Goal: Transaction & Acquisition: Book appointment/travel/reservation

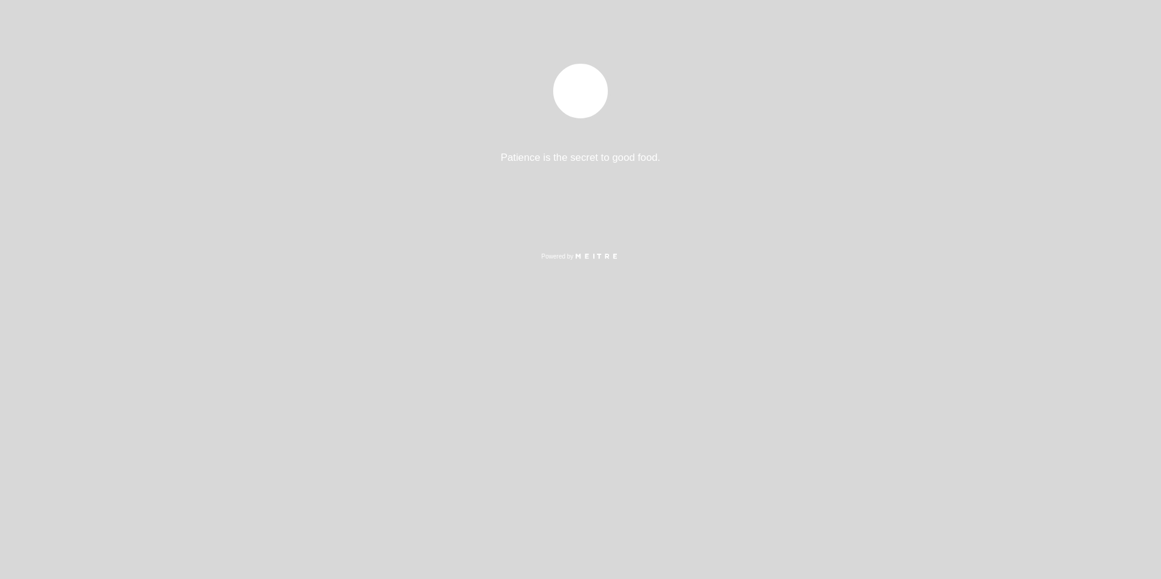
select select "es"
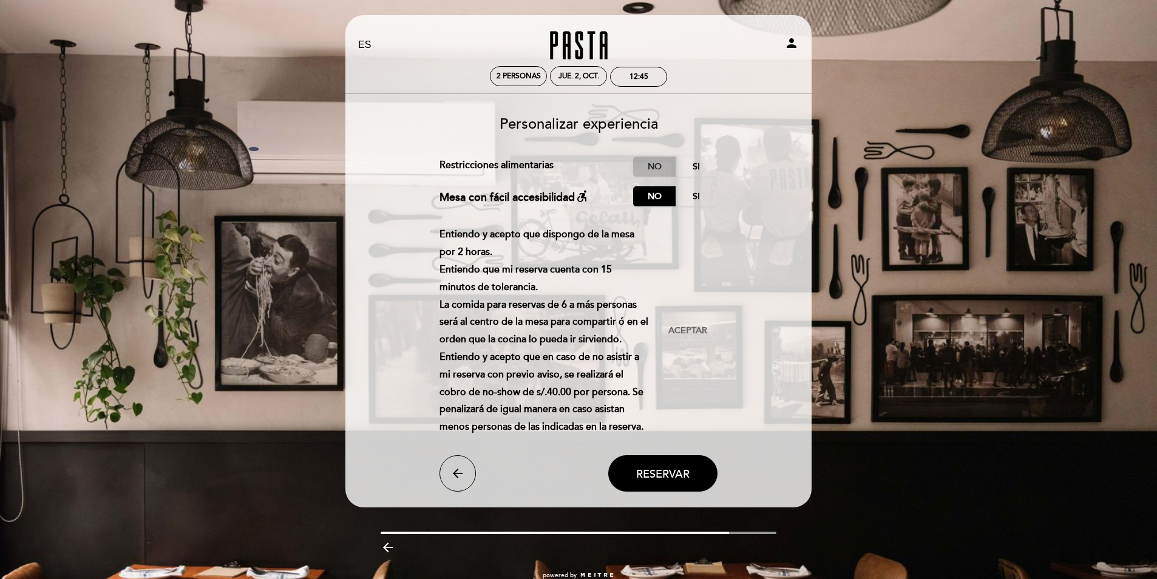
click at [650, 166] on label "No" at bounding box center [654, 167] width 43 height 20
click at [699, 169] on label "Si" at bounding box center [696, 167] width 43 height 20
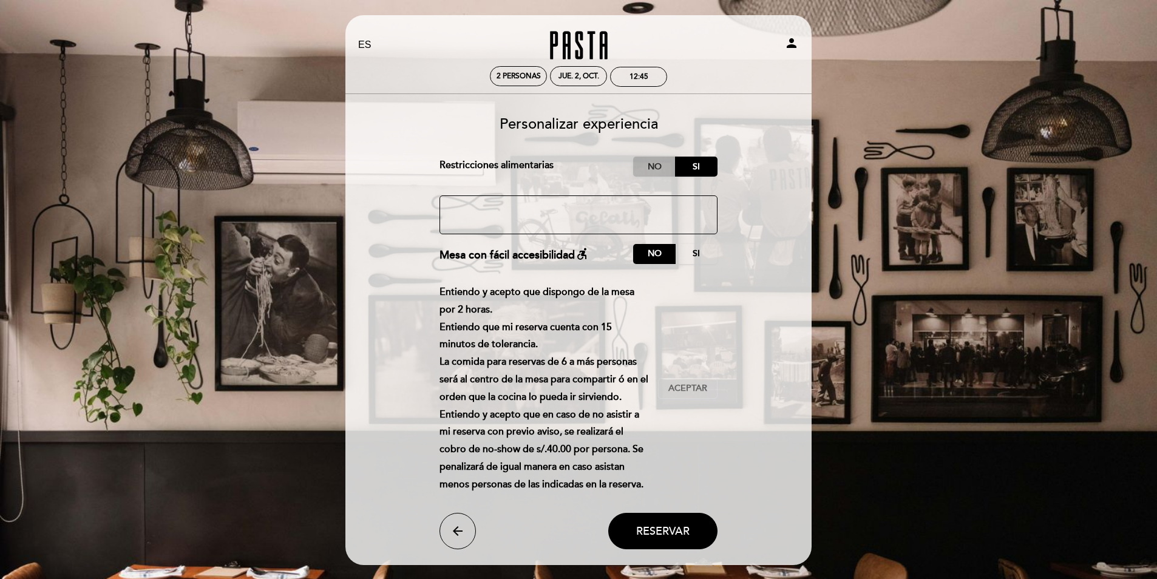
drag, startPoint x: 655, startPoint y: 169, endPoint x: 626, endPoint y: 293, distance: 126.7
click at [650, 174] on label "No" at bounding box center [654, 167] width 43 height 20
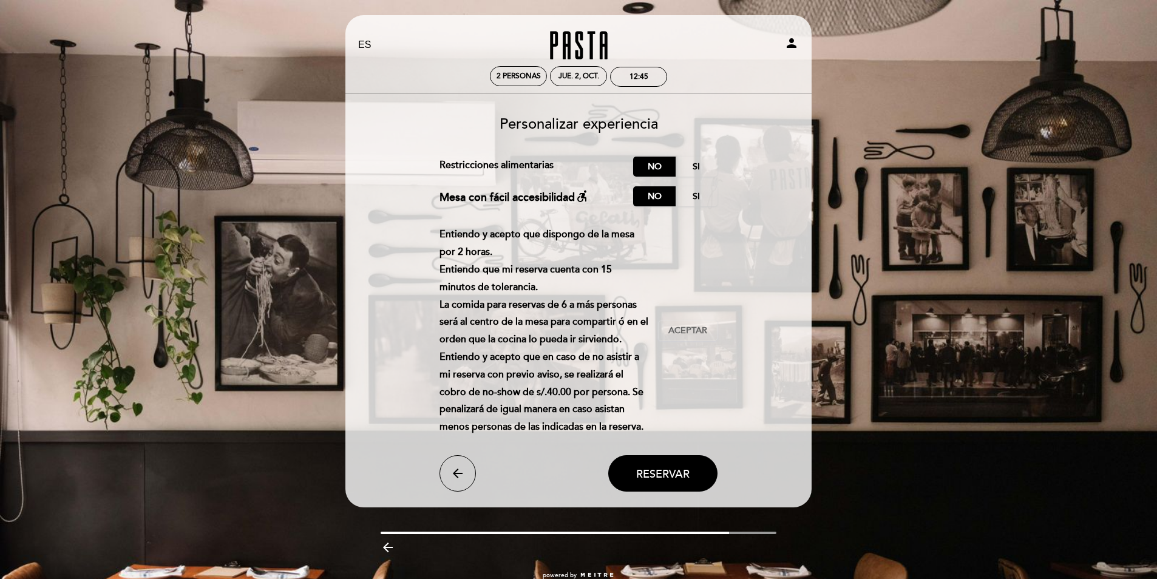
drag, startPoint x: 648, startPoint y: 468, endPoint x: 686, endPoint y: 410, distance: 68.7
click at [653, 457] on button "Reservar" at bounding box center [662, 473] width 109 height 36
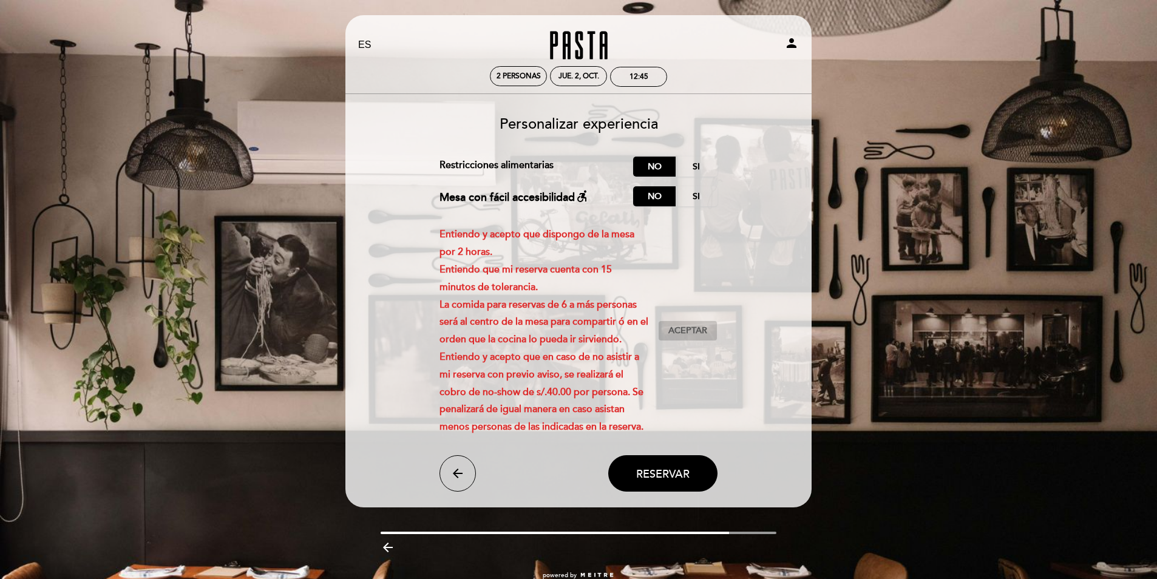
click at [672, 321] on button "Aceptar Aceptado" at bounding box center [688, 331] width 60 height 21
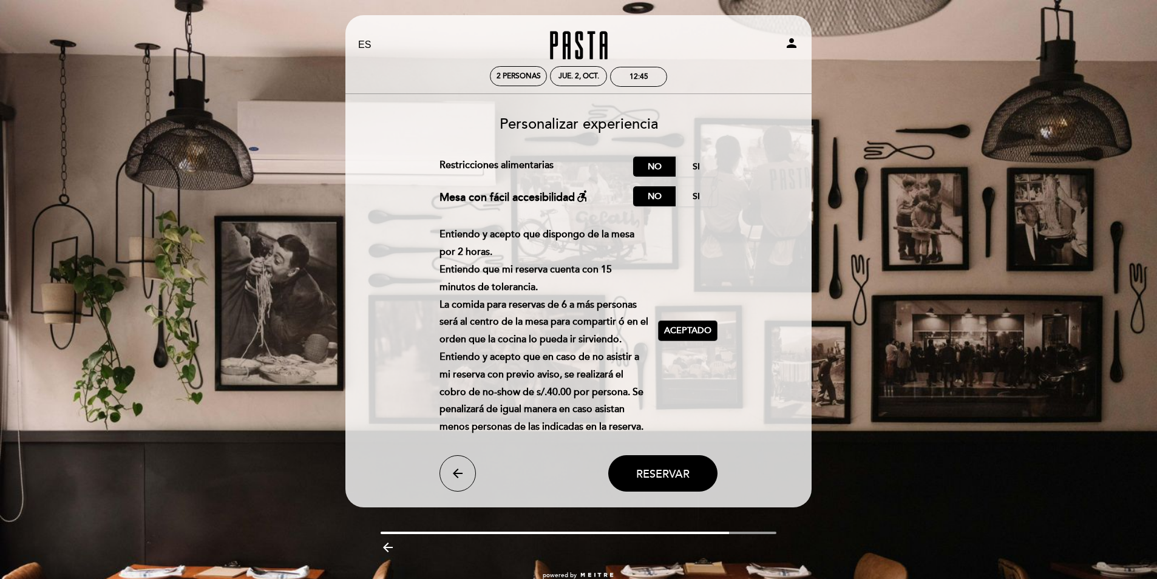
scroll to position [27, 0]
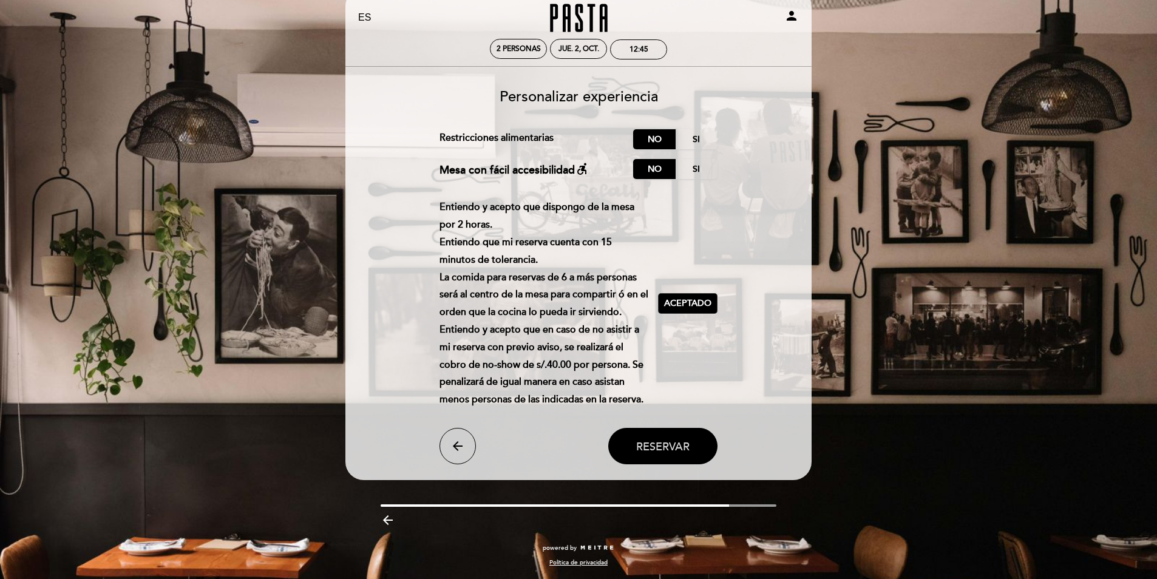
click at [662, 449] on span "Reservar" at bounding box center [662, 446] width 53 height 13
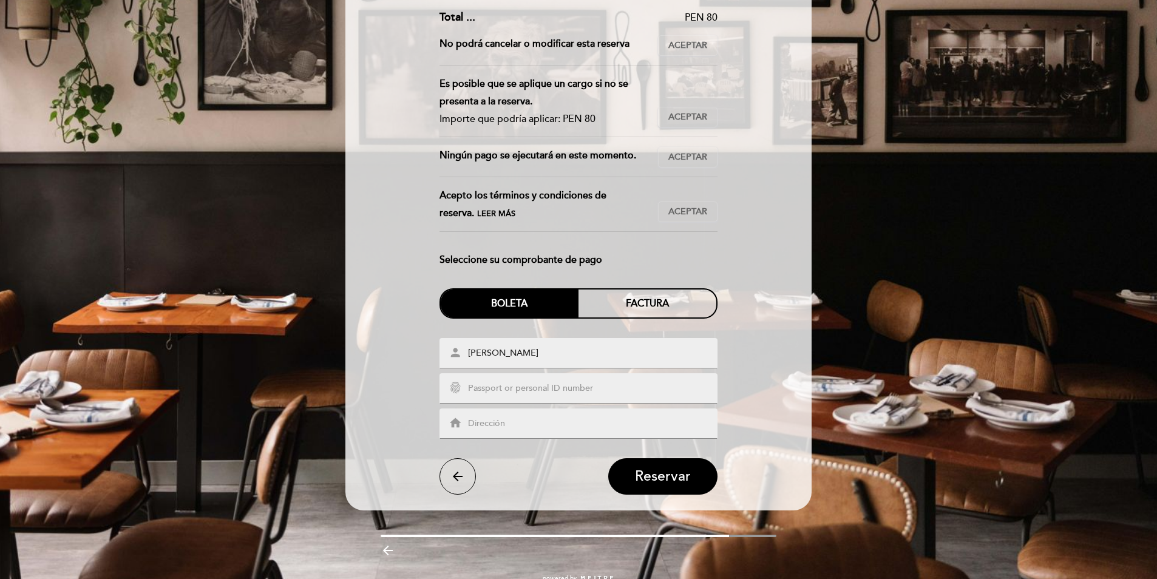
scroll to position [61, 0]
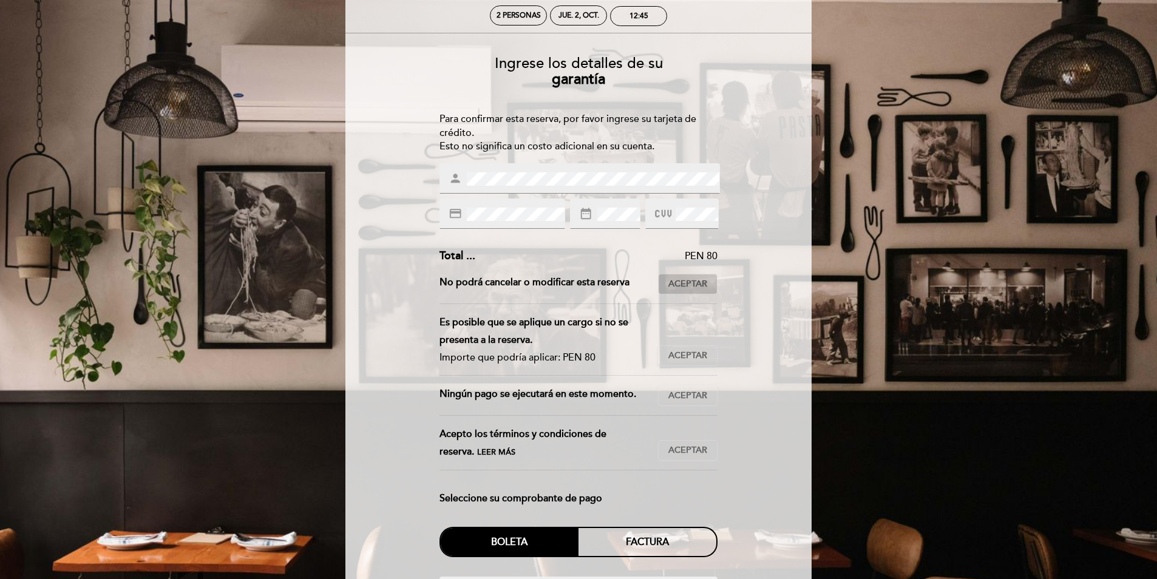
click at [690, 285] on span "Aceptar" at bounding box center [687, 284] width 39 height 13
click at [674, 352] on span "Aceptar" at bounding box center [687, 356] width 39 height 13
click at [692, 398] on span "Aceptar" at bounding box center [687, 396] width 39 height 13
click at [692, 450] on span "Aceptar" at bounding box center [687, 450] width 39 height 13
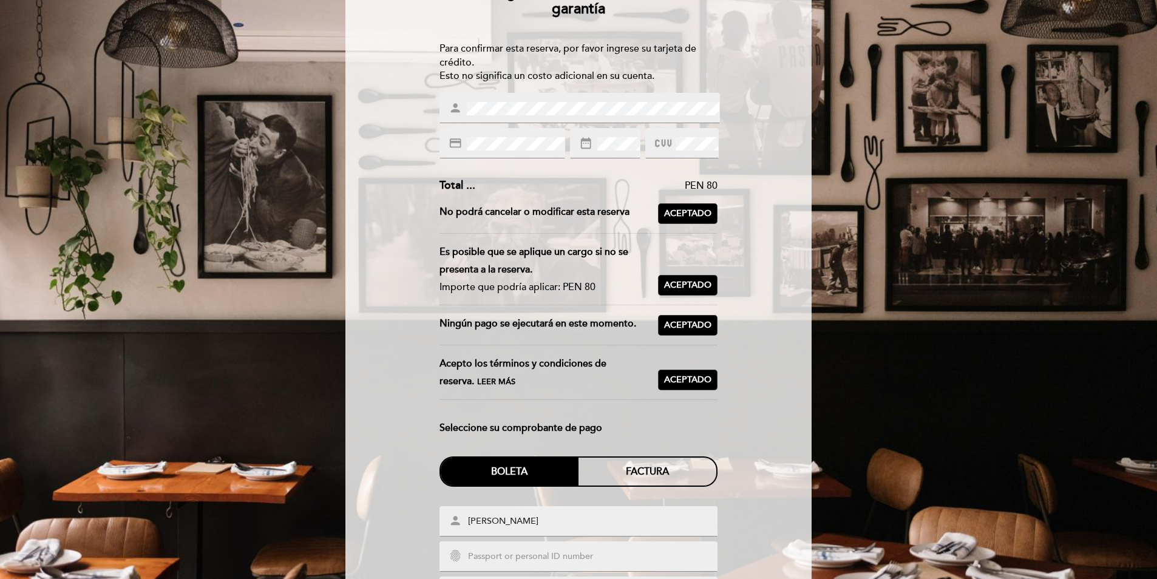
scroll to position [243, 0]
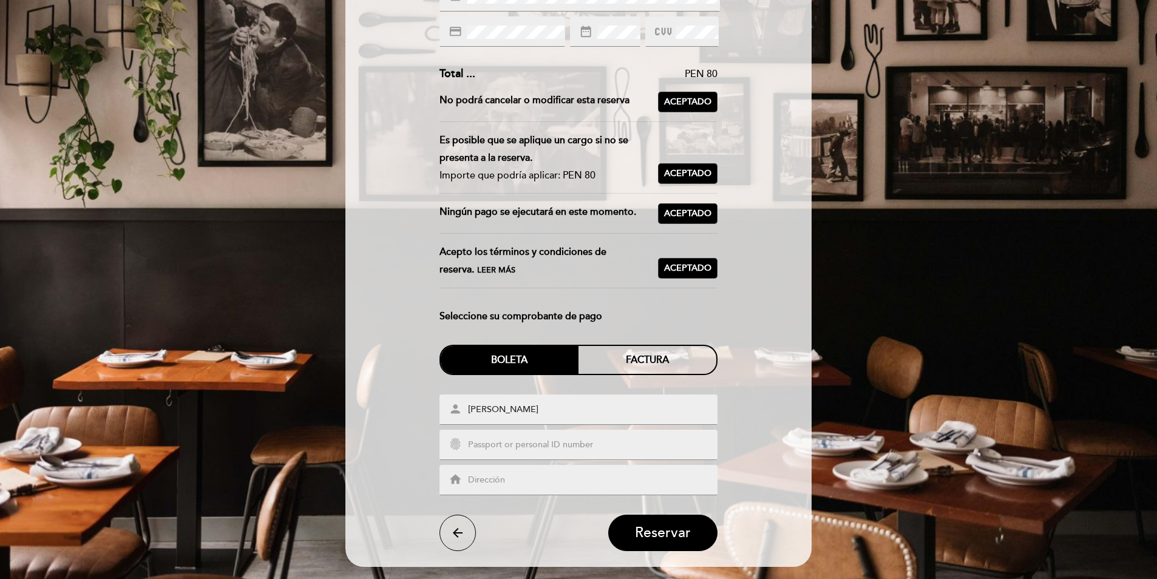
click at [512, 447] on input "text" at bounding box center [593, 445] width 253 height 14
click at [542, 483] on input "text" at bounding box center [593, 481] width 253 height 14
type input "[STREET_ADDRESS]"
click at [482, 455] on div "fingerprint" at bounding box center [579, 445] width 279 height 30
click at [489, 447] on input "text" at bounding box center [593, 445] width 253 height 14
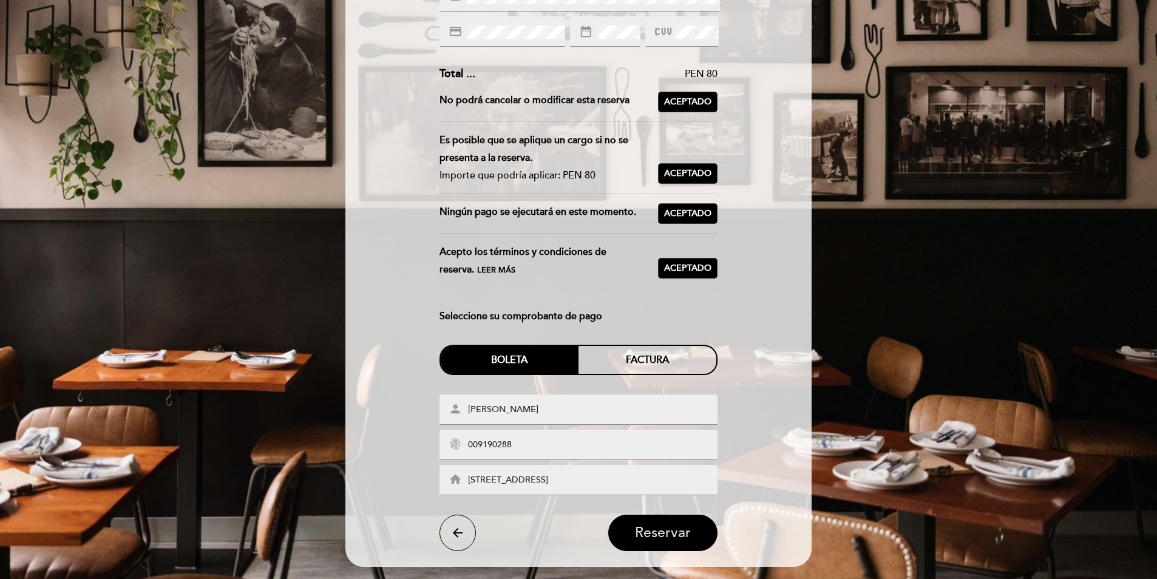
type input "009190288"
click at [641, 534] on span "Reservar" at bounding box center [663, 533] width 56 height 17
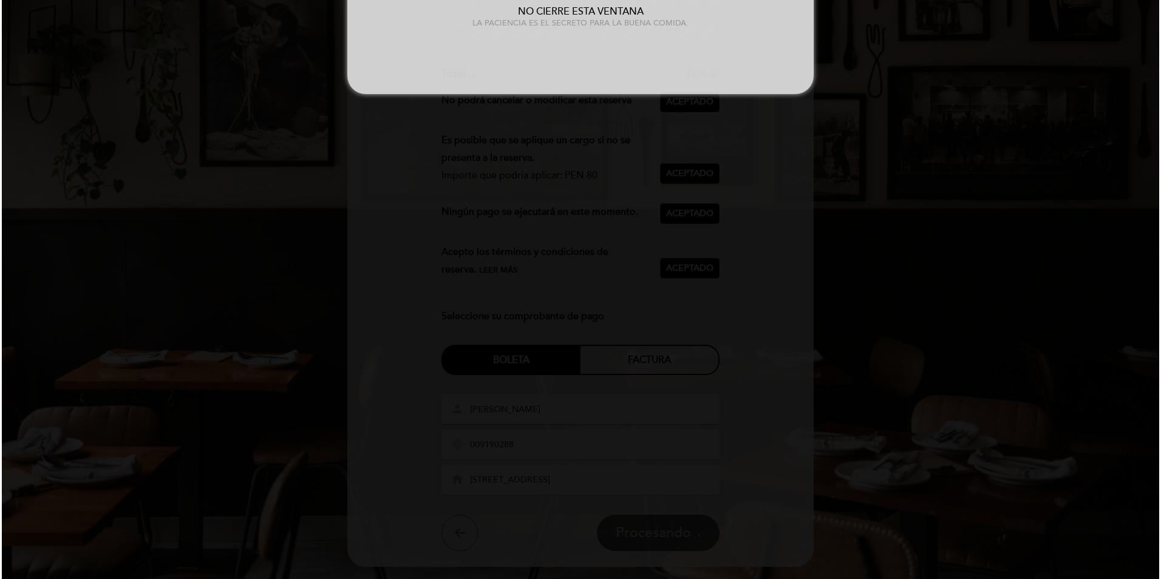
scroll to position [0, 0]
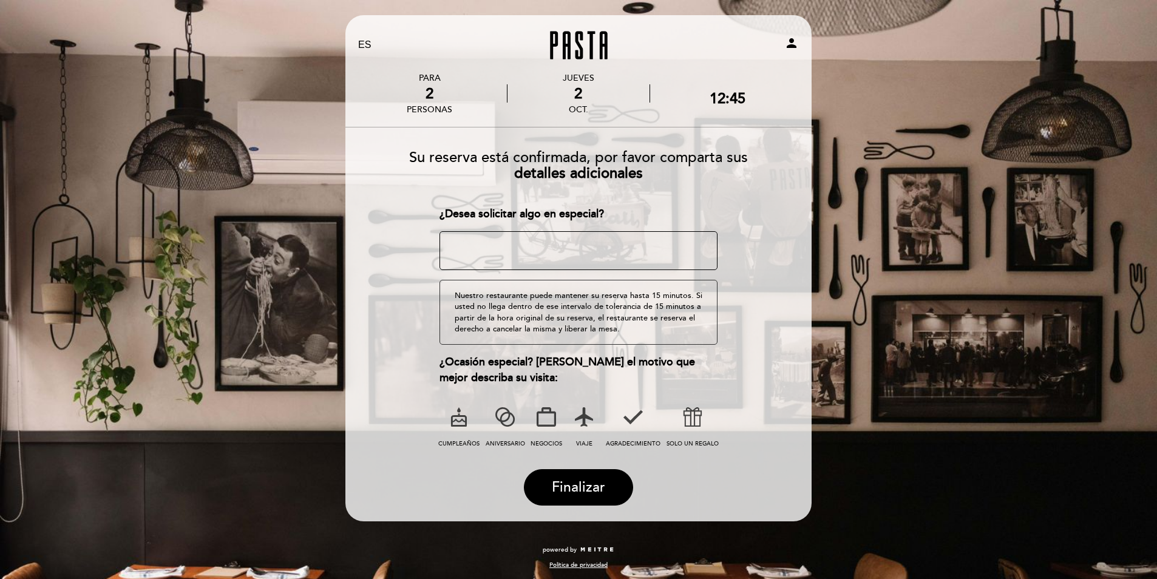
drag, startPoint x: 597, startPoint y: 485, endPoint x: 577, endPoint y: 424, distance: 64.7
click at [582, 422] on form "Su reserva está confirmada, por favor comparta sus detalles adicionales ¿Desea …" at bounding box center [578, 323] width 449 height 366
click at [587, 428] on icon at bounding box center [584, 417] width 32 height 32
click at [565, 473] on button "Finalizar" at bounding box center [578, 487] width 109 height 36
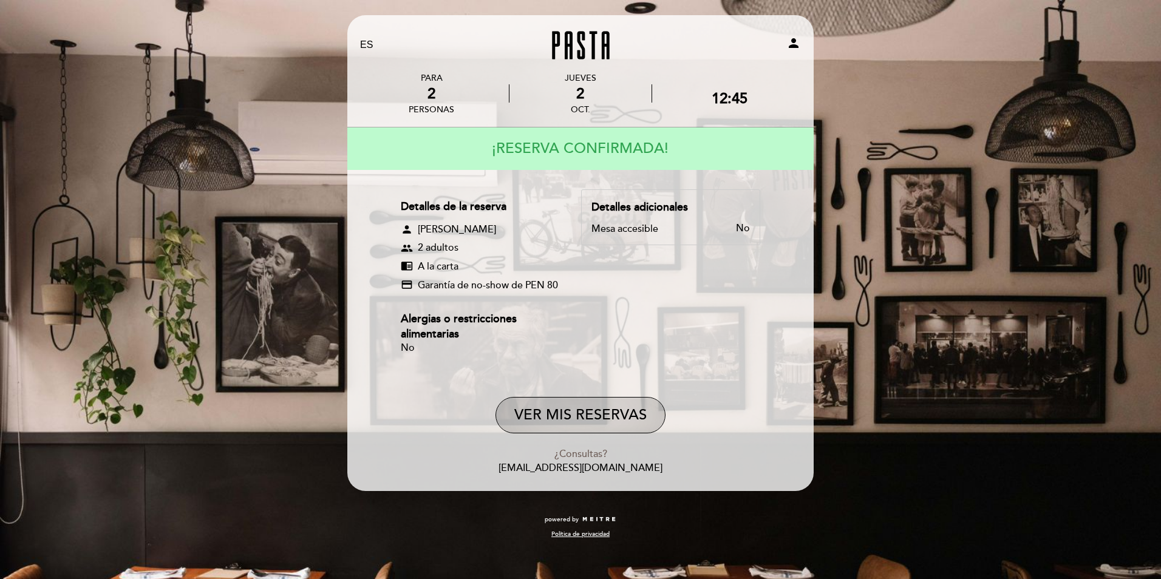
click at [595, 410] on button "VER MIS RESERVAS" at bounding box center [580, 415] width 170 height 36
select select "es"
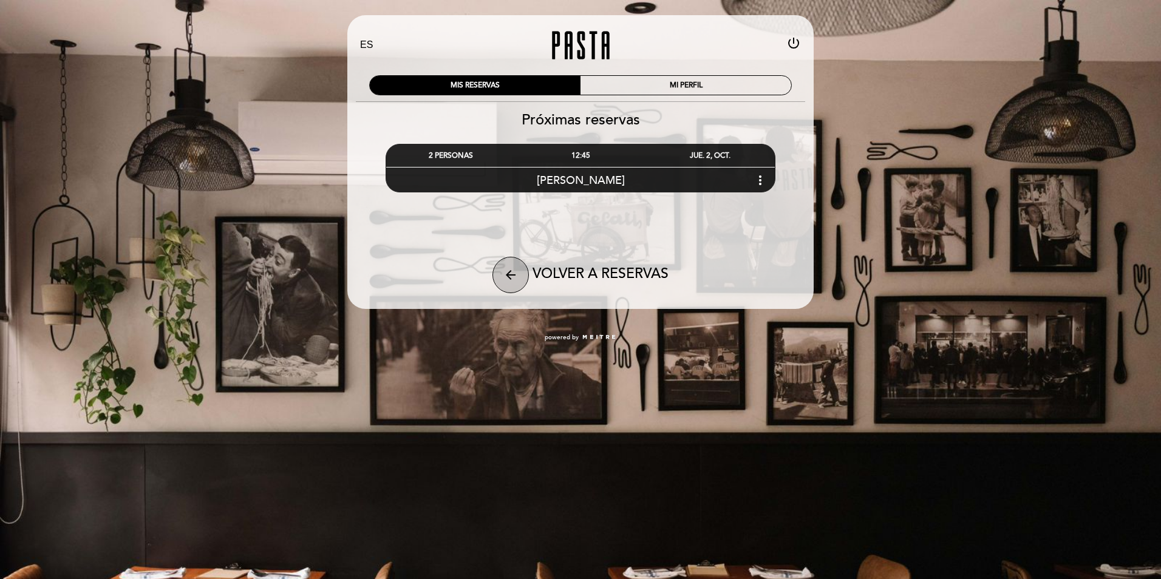
click at [508, 280] on icon "arrow_back" at bounding box center [510, 275] width 15 height 15
select select "es"
